Goal: Information Seeking & Learning: Learn about a topic

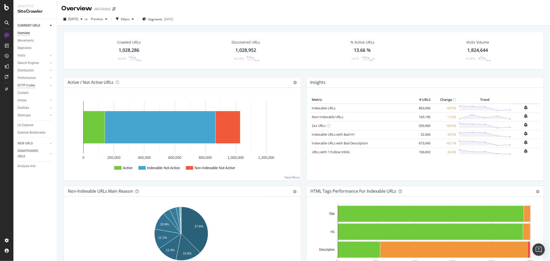
click at [29, 83] on div "HTTP Codes" at bounding box center [27, 85] width 18 height 5
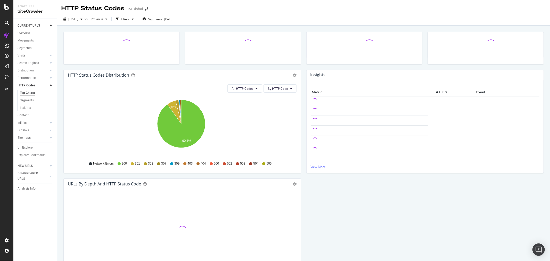
click at [50, 84] on icon at bounding box center [51, 85] width 2 height 3
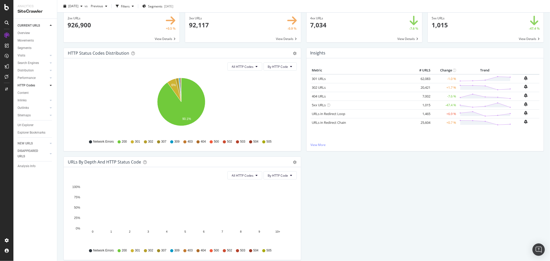
scroll to position [29, 0]
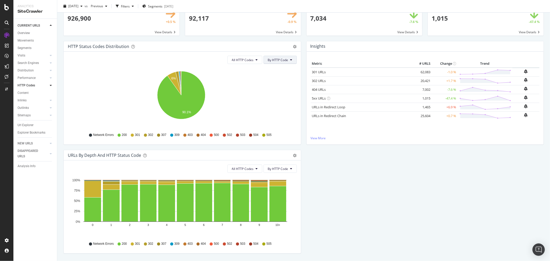
click at [287, 60] on button "By HTTP Code" at bounding box center [280, 60] width 33 height 8
click at [250, 60] on span "All HTTP Codes" at bounding box center [243, 60] width 22 height 4
click at [236, 108] on span "4xx family" at bounding box center [243, 108] width 26 height 5
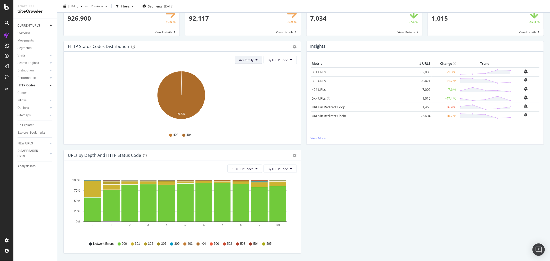
click at [252, 59] on span "4xx family" at bounding box center [246, 60] width 14 height 4
click at [247, 69] on span "All HTTP Codes" at bounding box center [250, 70] width 26 height 5
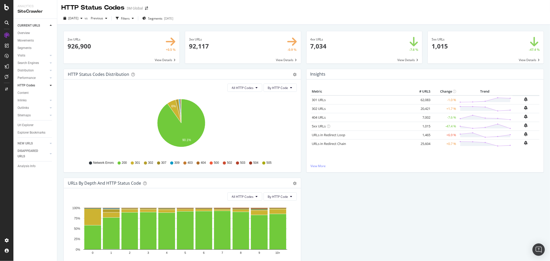
scroll to position [0, 0]
